Goal: Purchase product/service

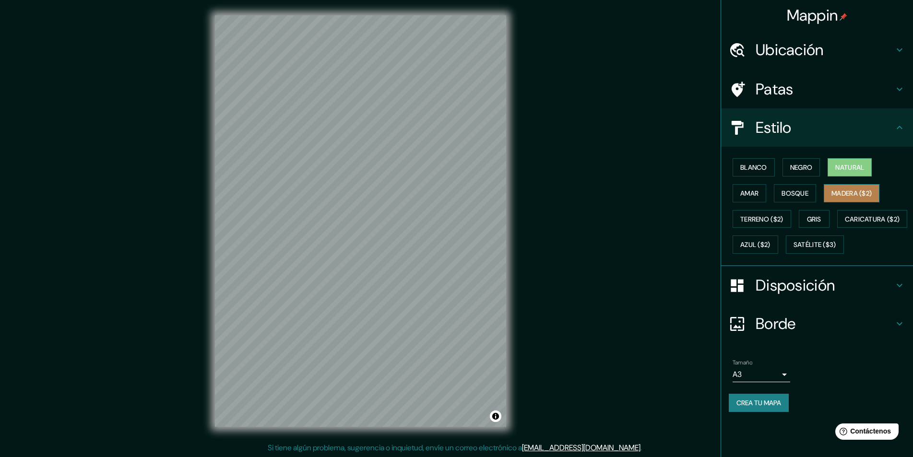
click at [845, 198] on font "Madera ($2)" at bounding box center [851, 193] width 40 height 12
click at [802, 197] on font "Bosque" at bounding box center [794, 193] width 27 height 9
click at [858, 197] on font "Madera ($2)" at bounding box center [851, 193] width 40 height 9
click at [858, 169] on font "Natural" at bounding box center [849, 167] width 29 height 9
click at [765, 171] on font "Blanco" at bounding box center [753, 167] width 27 height 9
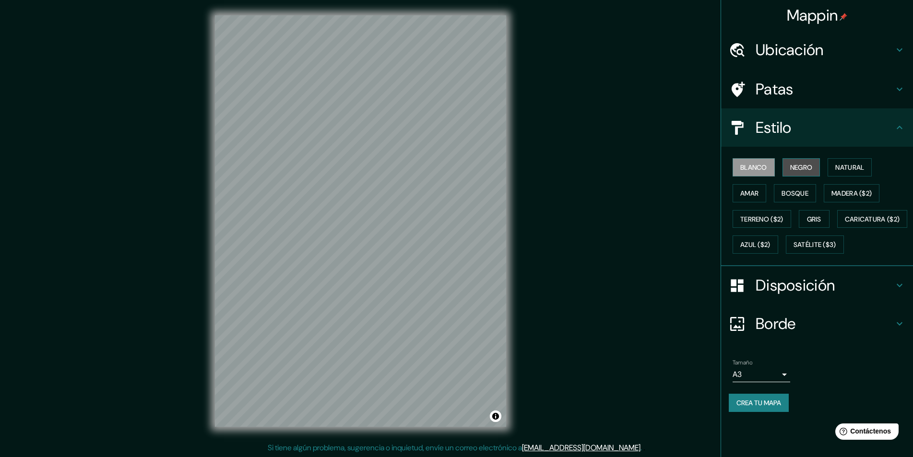
click at [799, 172] on font "Negro" at bounding box center [801, 167] width 23 height 9
click at [745, 171] on font "Blanco" at bounding box center [753, 167] width 27 height 9
click at [749, 194] on font "Amar" at bounding box center [749, 193] width 18 height 9
click at [764, 220] on font "Terreno ($2)" at bounding box center [761, 219] width 43 height 9
click at [825, 222] on button "Gris" at bounding box center [814, 219] width 31 height 18
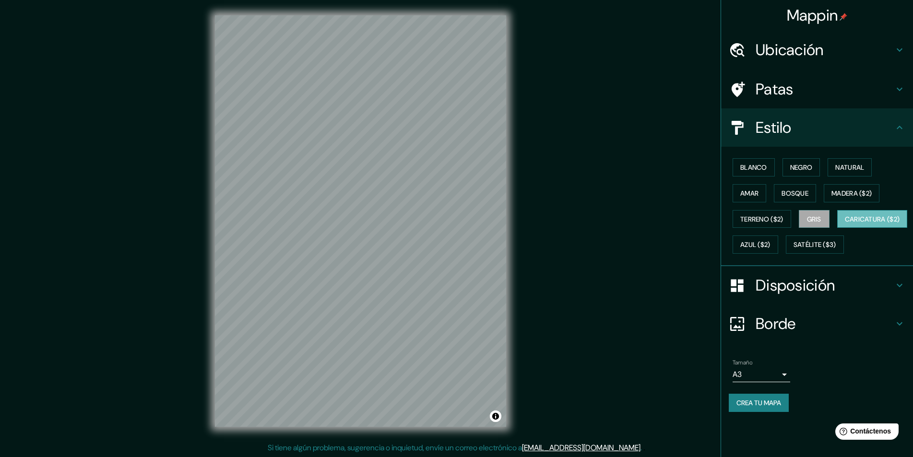
click at [845, 224] on font "Caricatura ($2)" at bounding box center [872, 219] width 55 height 9
click at [770, 245] on font "Azul ($2)" at bounding box center [755, 245] width 30 height 9
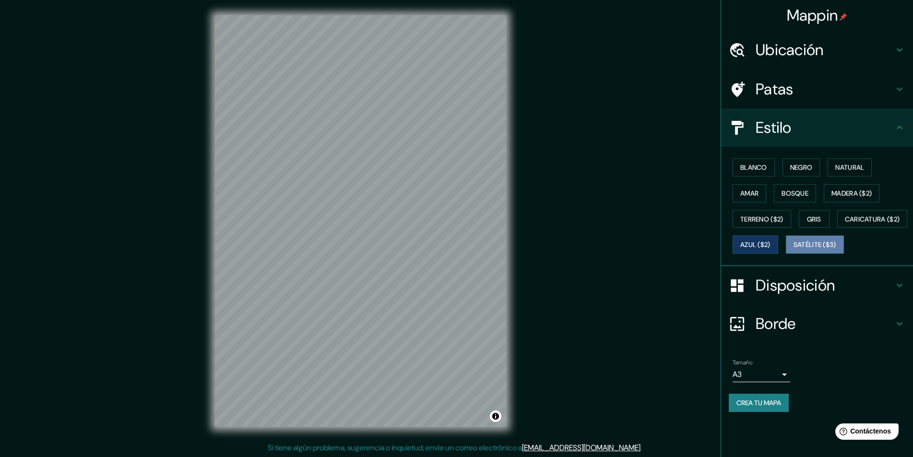
click at [793, 249] on font "Satélite ($3)" at bounding box center [814, 245] width 43 height 9
click at [841, 167] on font "Natural" at bounding box center [849, 167] width 29 height 9
